Goal: Transaction & Acquisition: Obtain resource

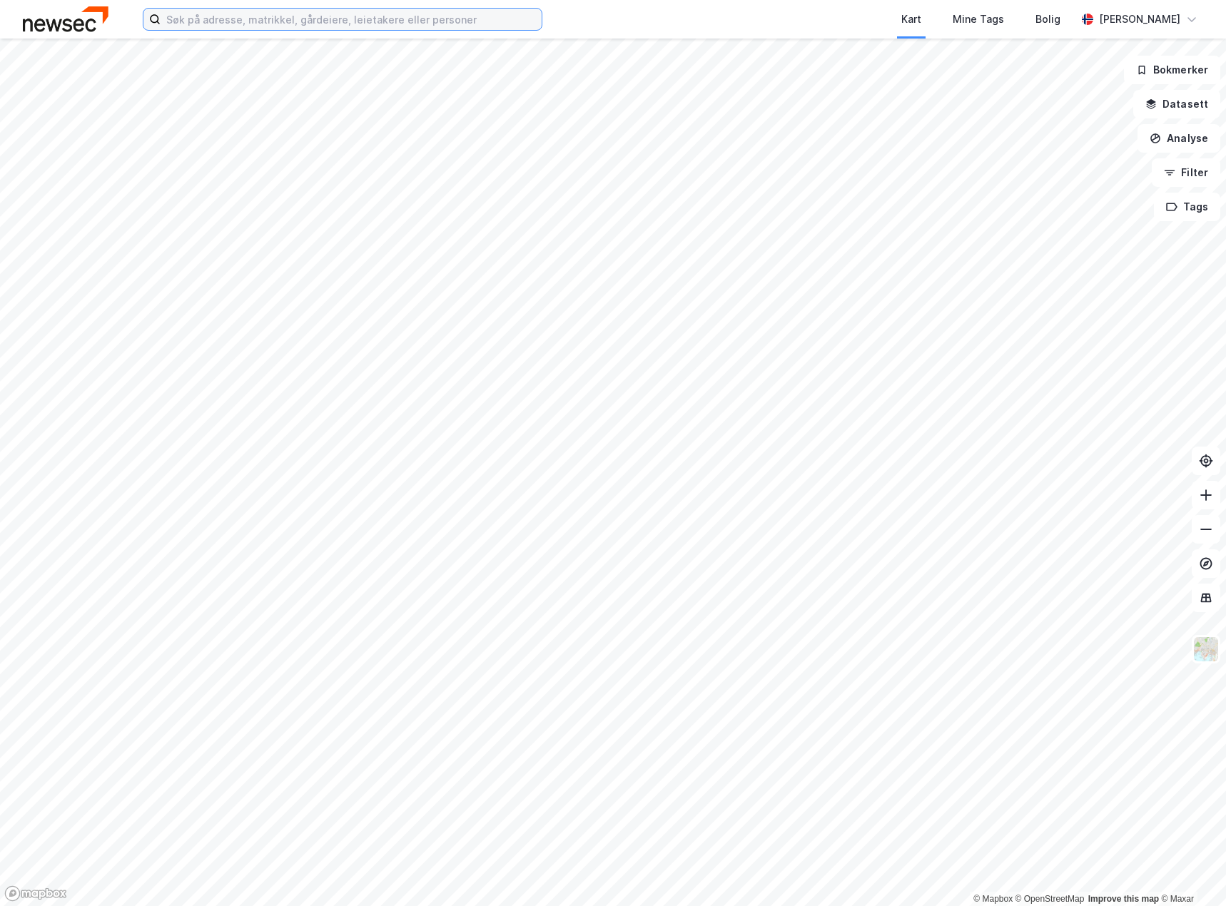
click at [252, 21] on input at bounding box center [351, 19] width 381 height 21
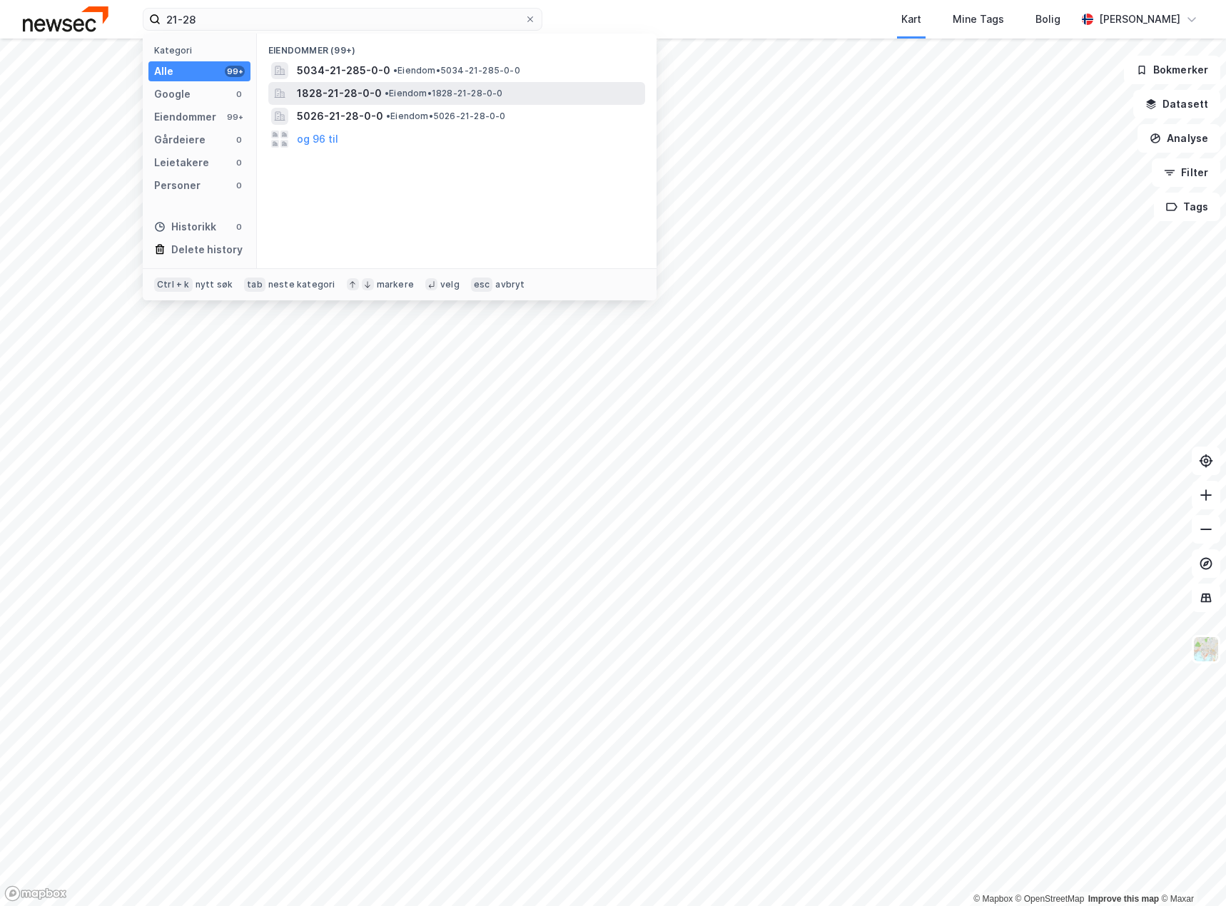
click at [434, 96] on span "• Eiendom • 1828-21-28-0-0" at bounding box center [444, 93] width 118 height 11
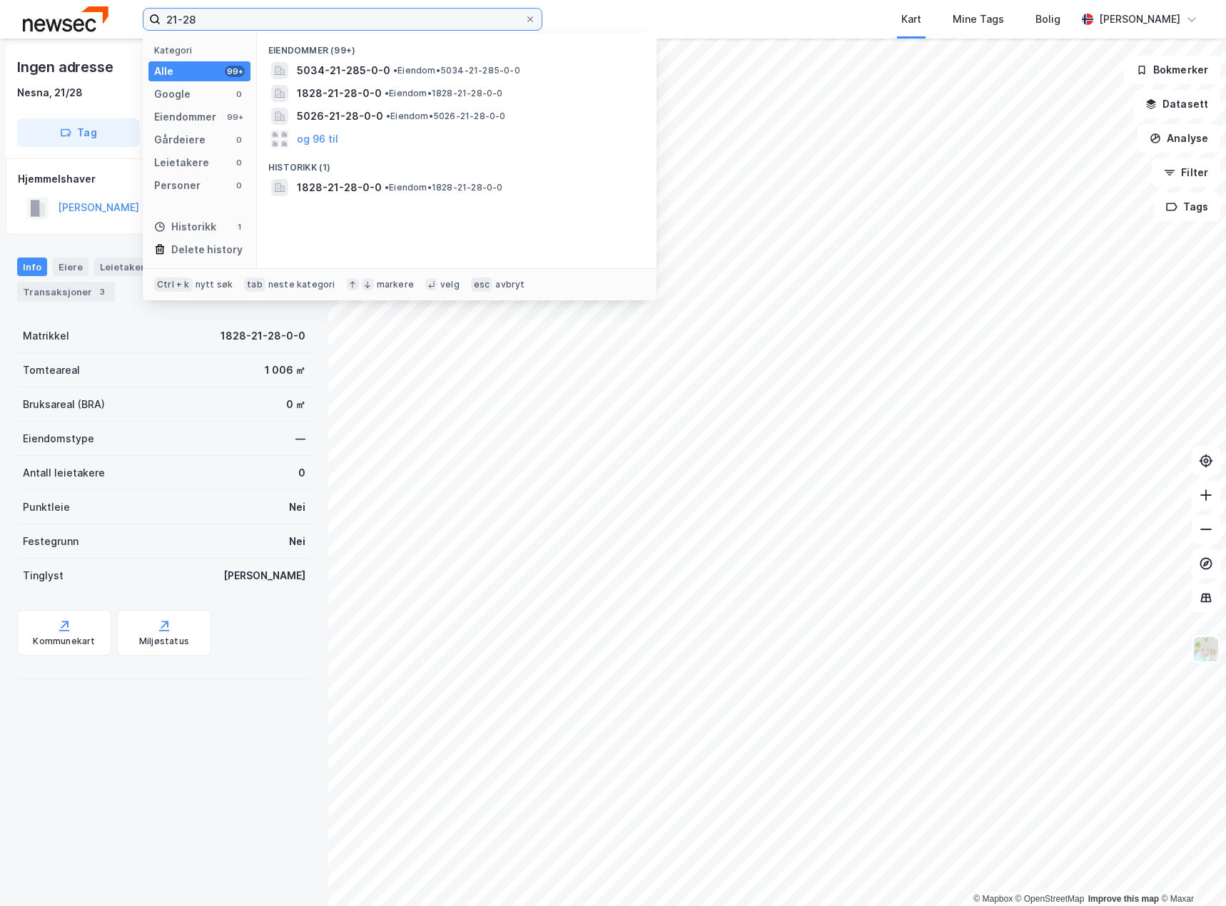
click at [259, 16] on input "21-28" at bounding box center [343, 19] width 364 height 21
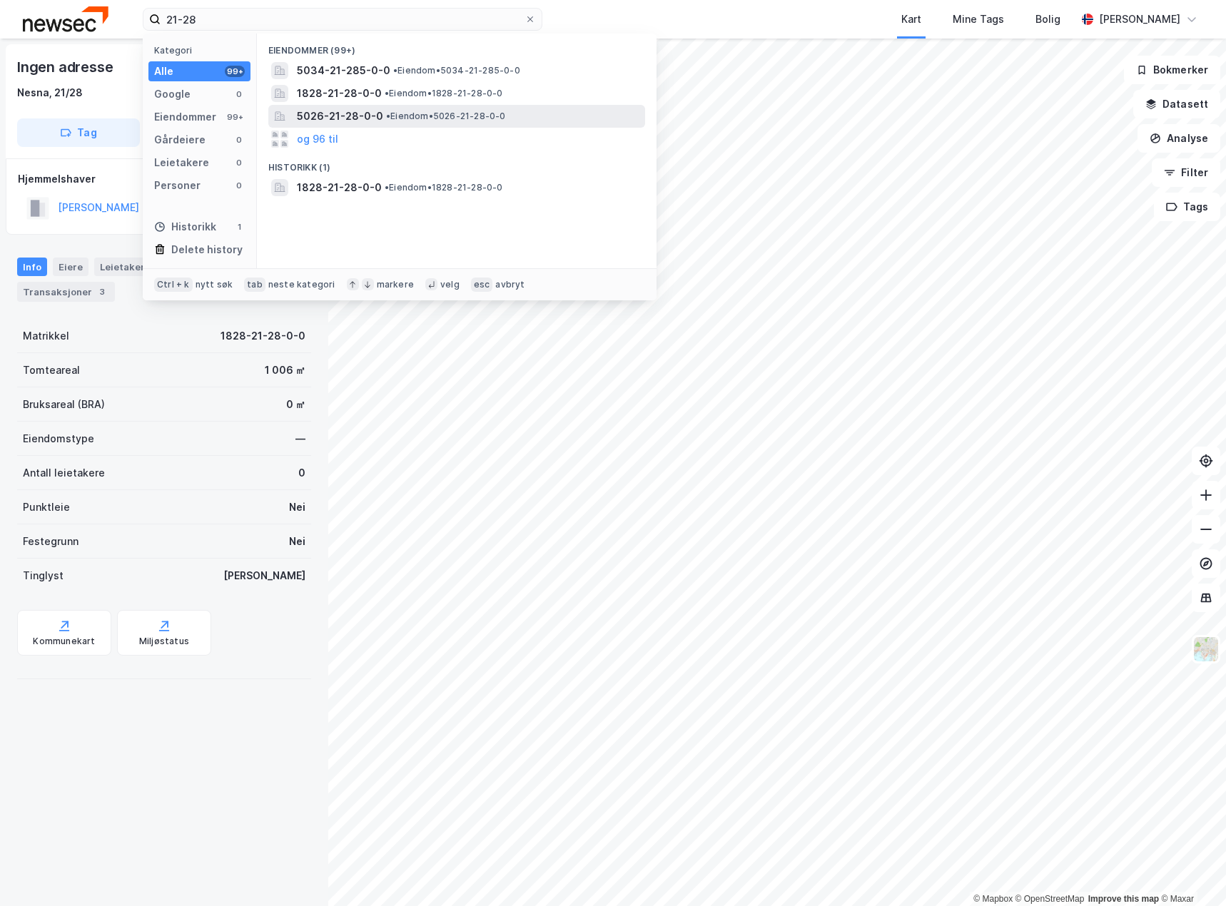
click at [358, 114] on span "5026-21-28-0-0" at bounding box center [340, 116] width 86 height 17
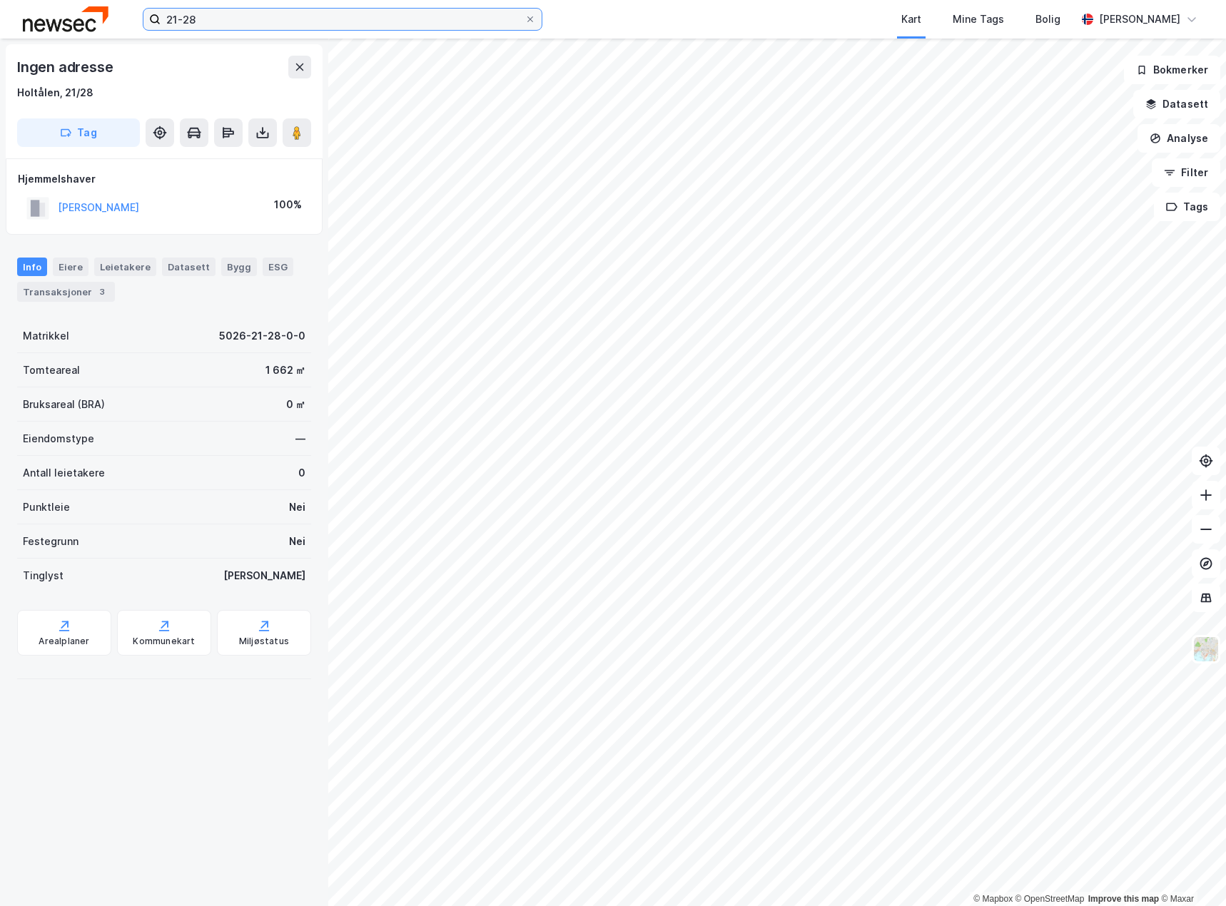
click at [263, 23] on input "21-28" at bounding box center [343, 19] width 364 height 21
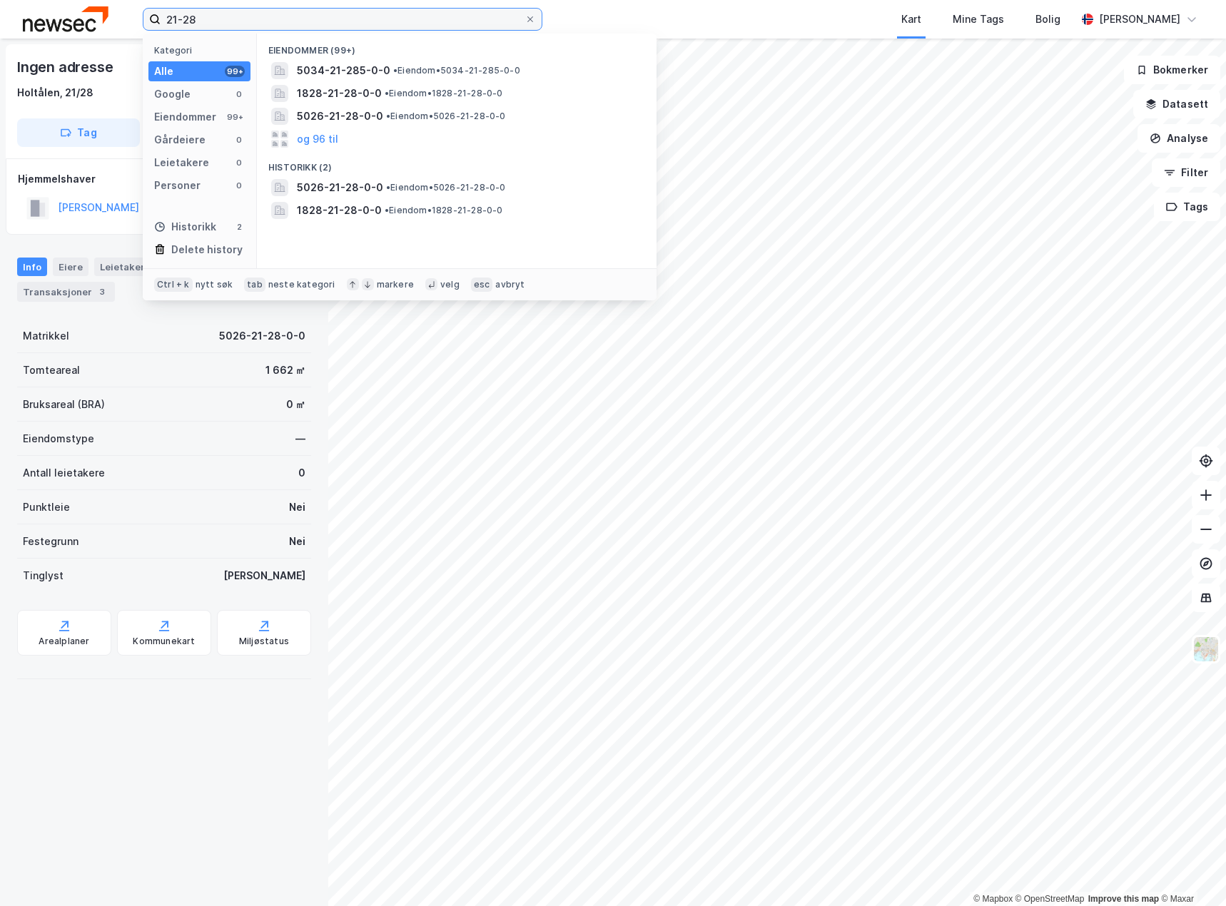
drag, startPoint x: 290, startPoint y: 12, endPoint x: 69, endPoint y: 8, distance: 221.2
click at [69, 9] on div "21-28 Kategori Alle 99+ Google 0 Eiendommer 99+ Gårdeiere 0 Leietakere 0 Person…" at bounding box center [613, 19] width 1226 height 39
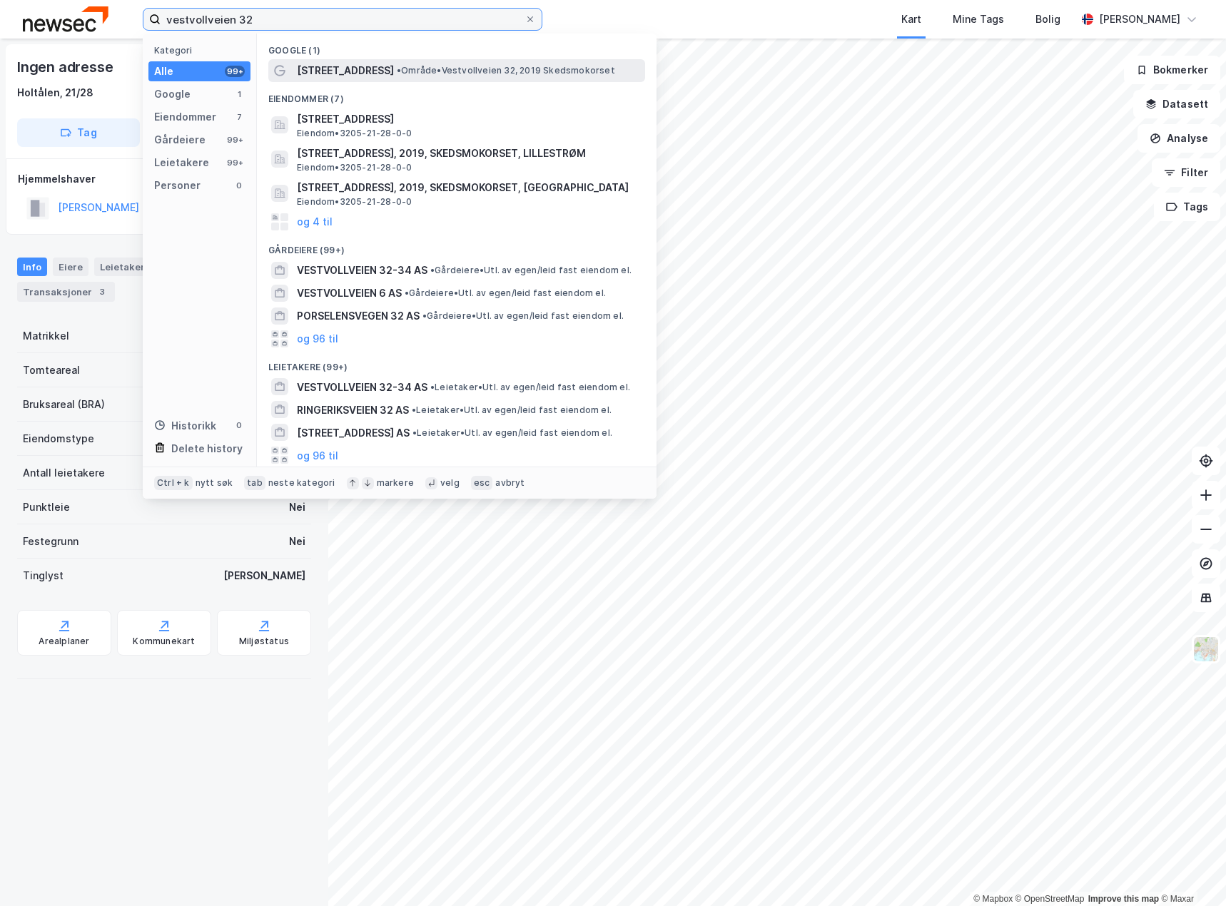
type input "vestvollveien 32"
click at [402, 70] on span "• Område • Vestvollveien 32, 2019 Skedsmokorset" at bounding box center [506, 70] width 218 height 11
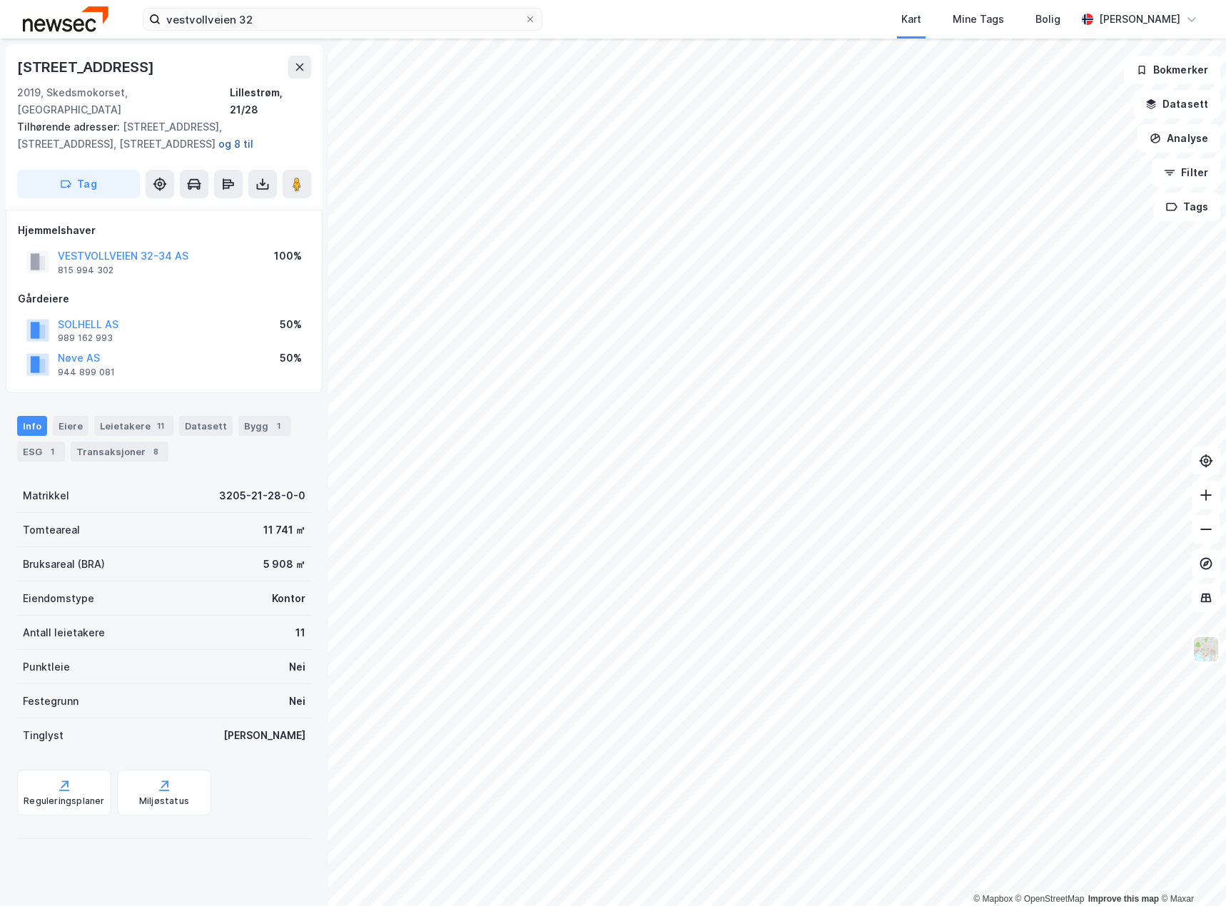
click at [0, 0] on button "og 8 til" at bounding box center [0, 0] width 0 height 0
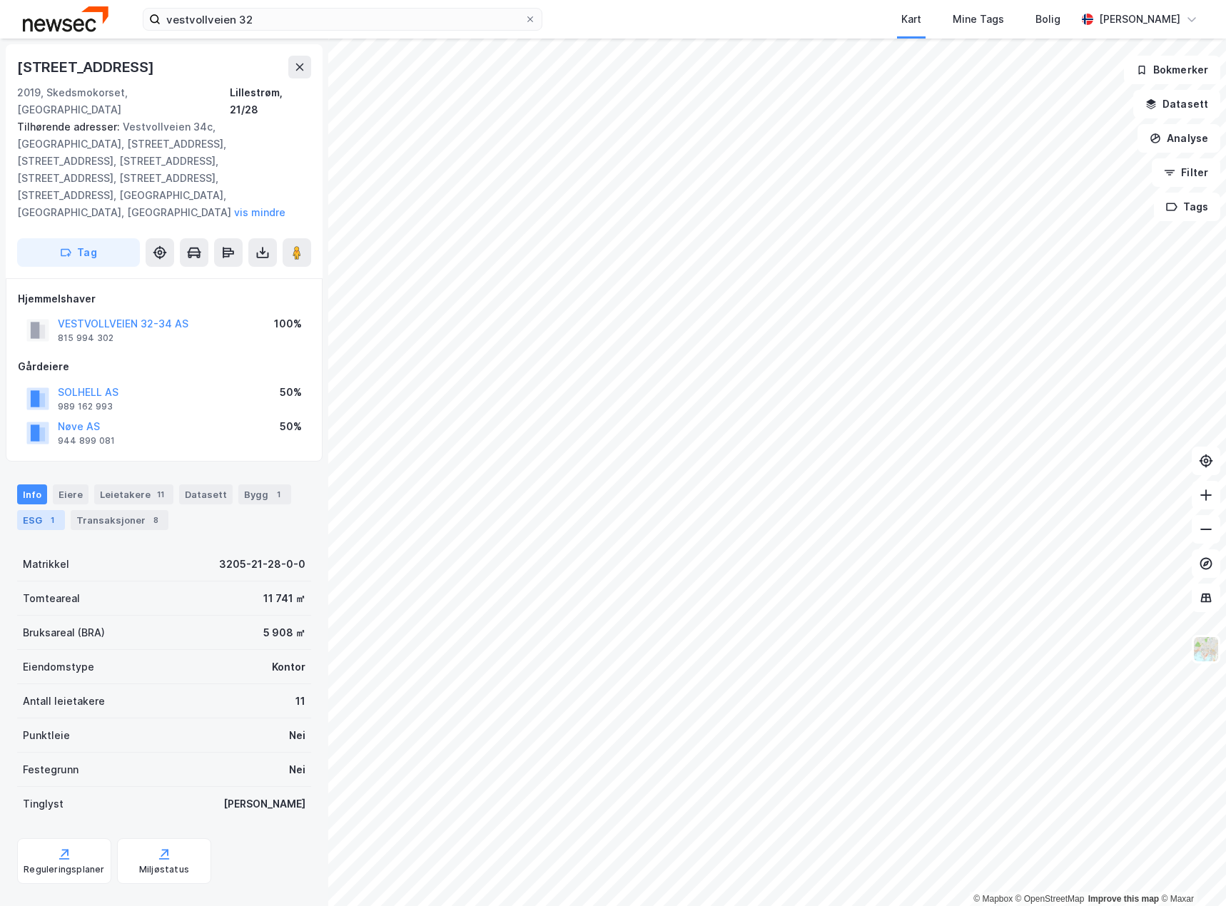
click at [40, 510] on div "ESG 1" at bounding box center [41, 520] width 48 height 20
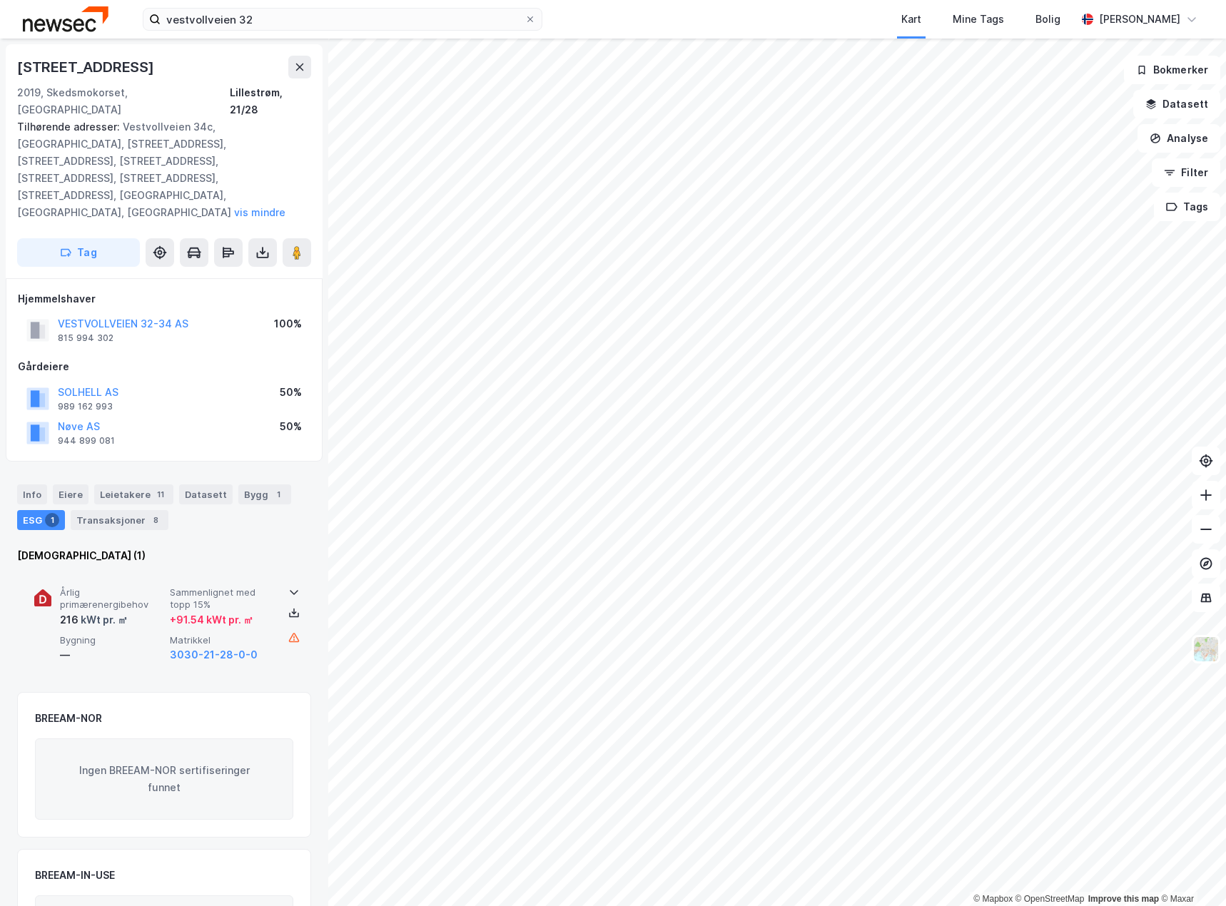
click at [118, 646] on div "—" at bounding box center [112, 654] width 104 height 17
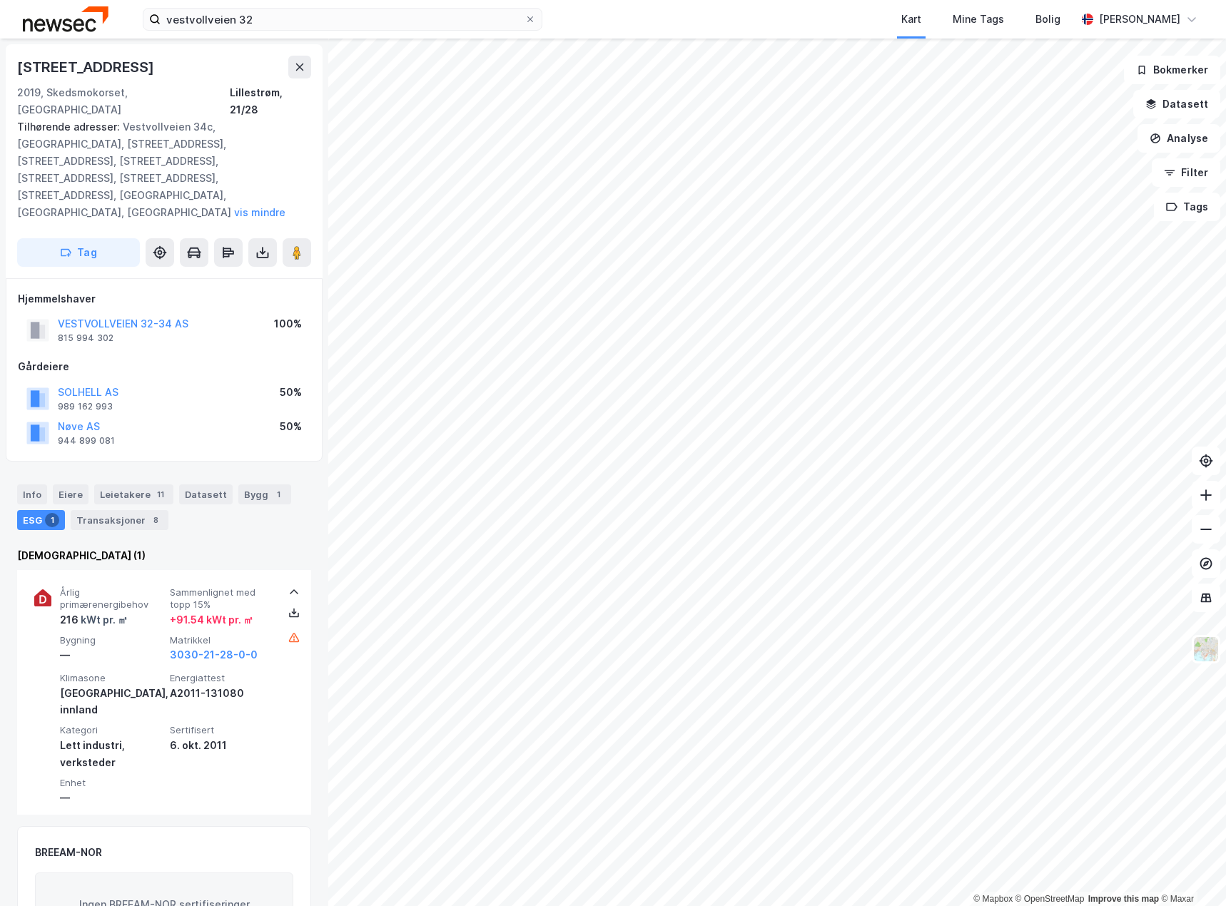
click at [31, 467] on div "Info Eiere Leietakere 11 Datasett Bygg 1 ESG 1 Transaksjoner 8" at bounding box center [164, 501] width 328 height 69
click at [36, 485] on div "Info" at bounding box center [32, 495] width 30 height 20
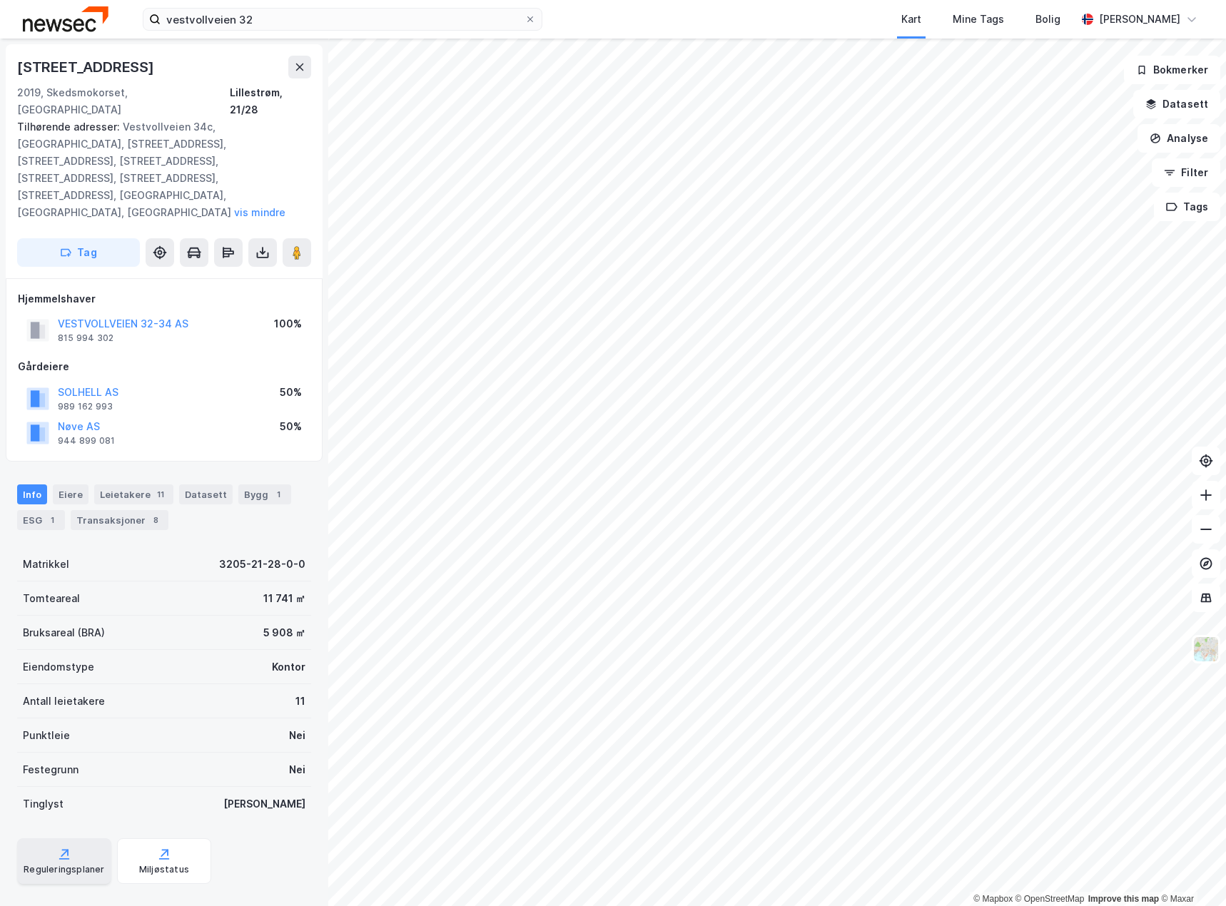
click at [63, 850] on icon at bounding box center [65, 853] width 6 height 6
click at [260, 245] on icon at bounding box center [262, 252] width 14 height 14
click at [251, 270] on div "Last ned grunnbok" at bounding box center [201, 281] width 152 height 23
click at [263, 245] on icon at bounding box center [262, 252] width 14 height 14
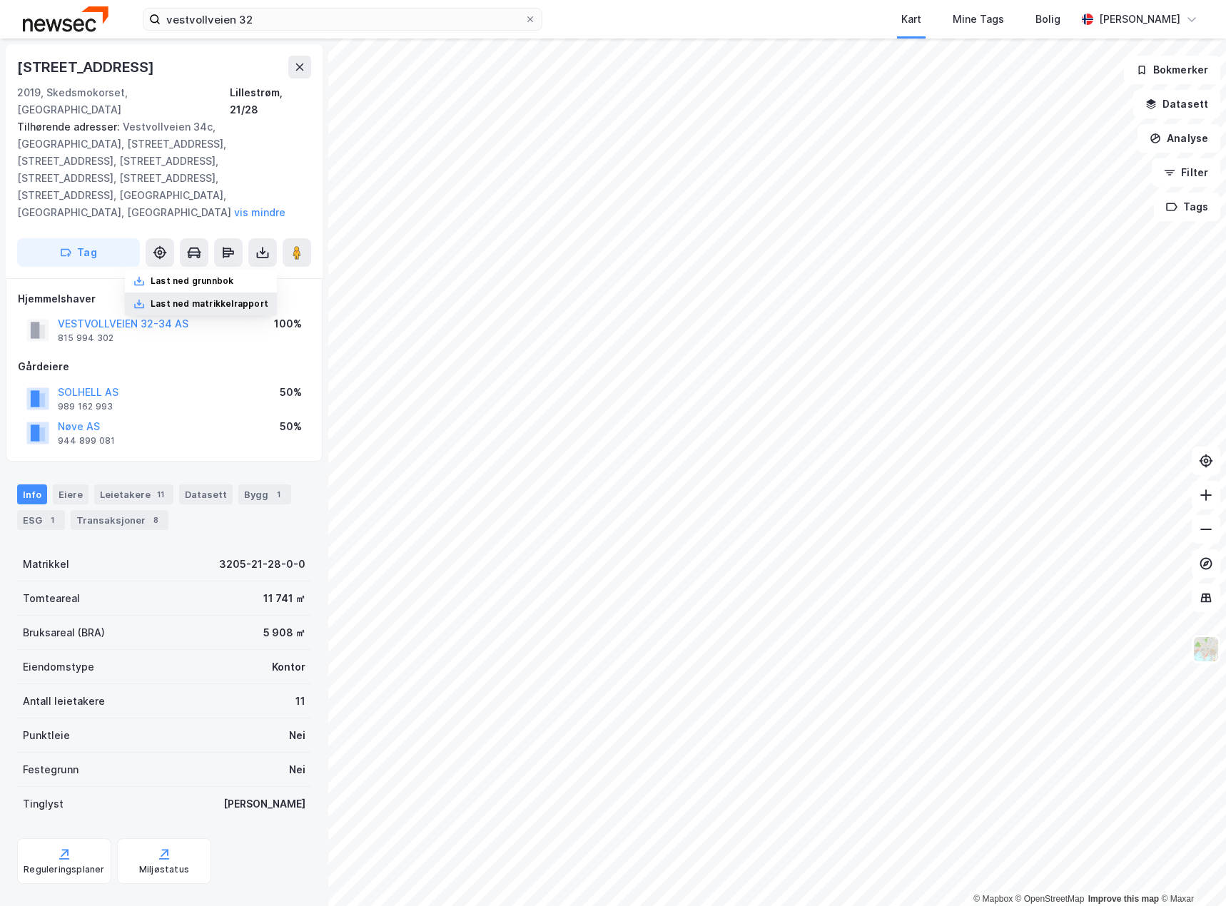
click at [235, 298] on div "Last ned matrikkelrapport" at bounding box center [210, 303] width 118 height 11
